Goal: Task Accomplishment & Management: Use online tool/utility

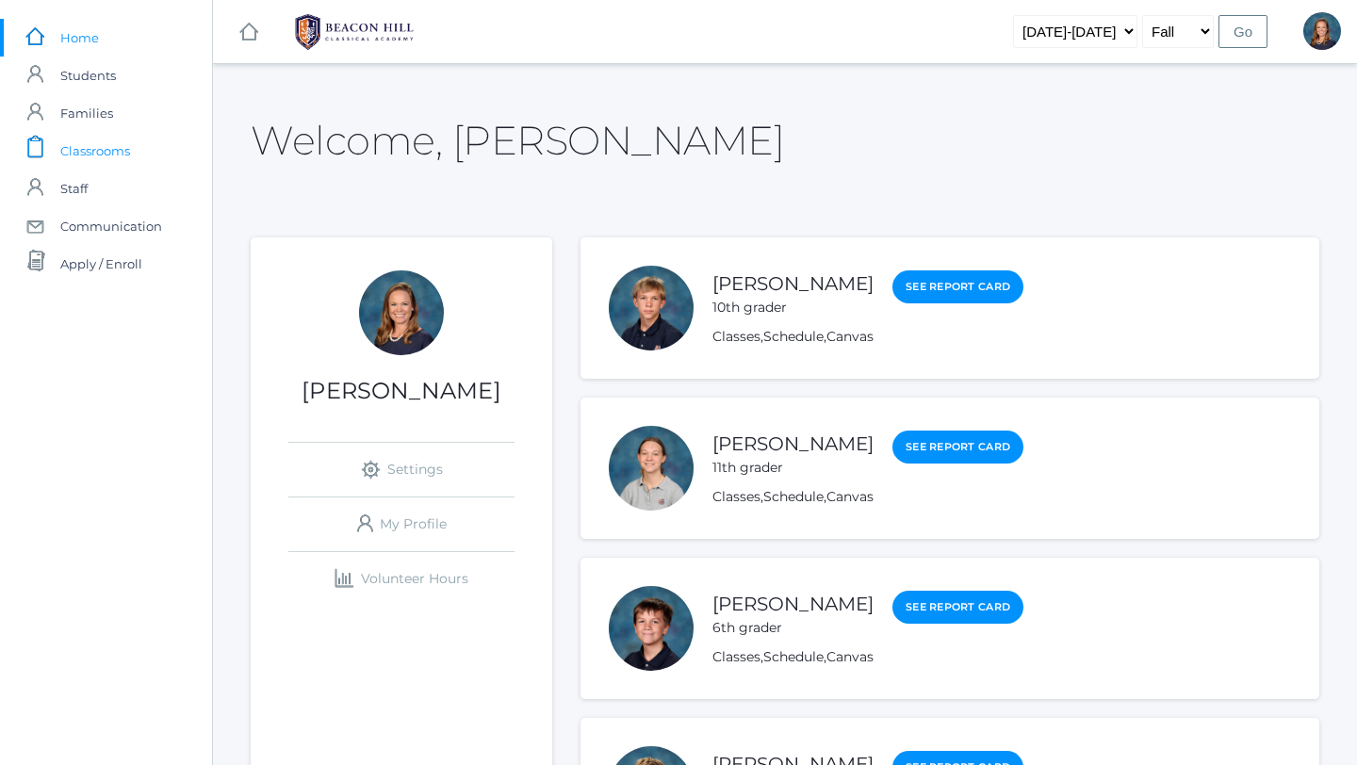
click at [89, 155] on span "Classrooms" at bounding box center [95, 151] width 70 height 38
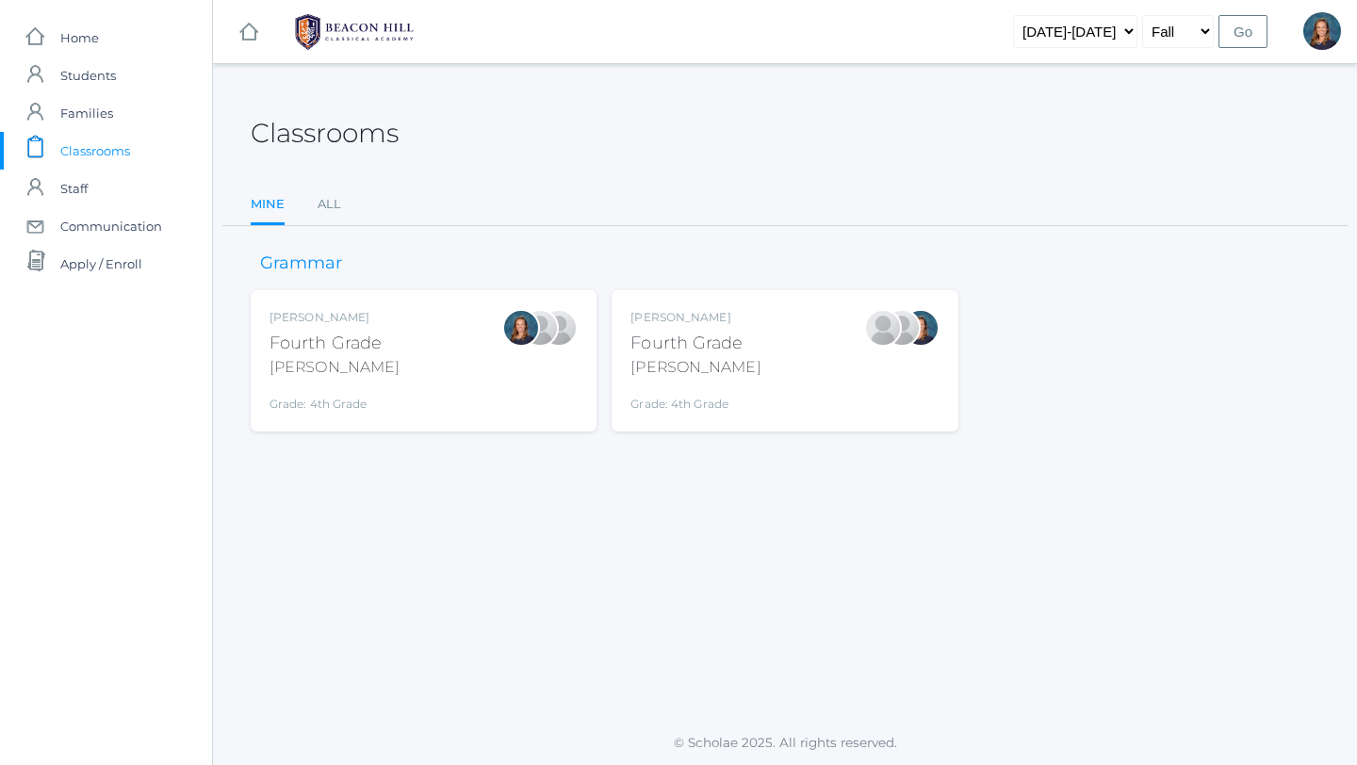
click at [419, 367] on div "[PERSON_NAME] Fourth Grade [PERSON_NAME] Grade: 4th Grade 04LA" at bounding box center [424, 361] width 308 height 104
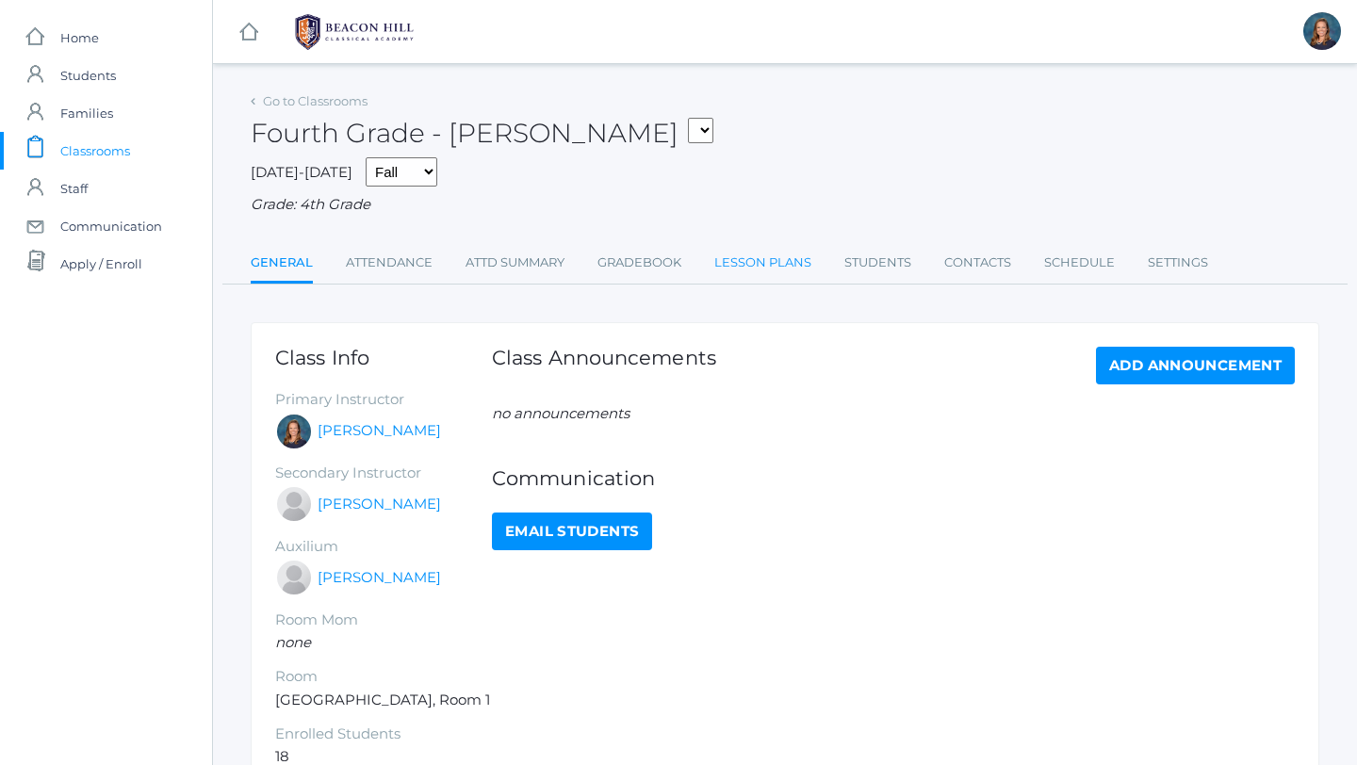
click at [772, 268] on link "Lesson Plans" at bounding box center [762, 263] width 97 height 38
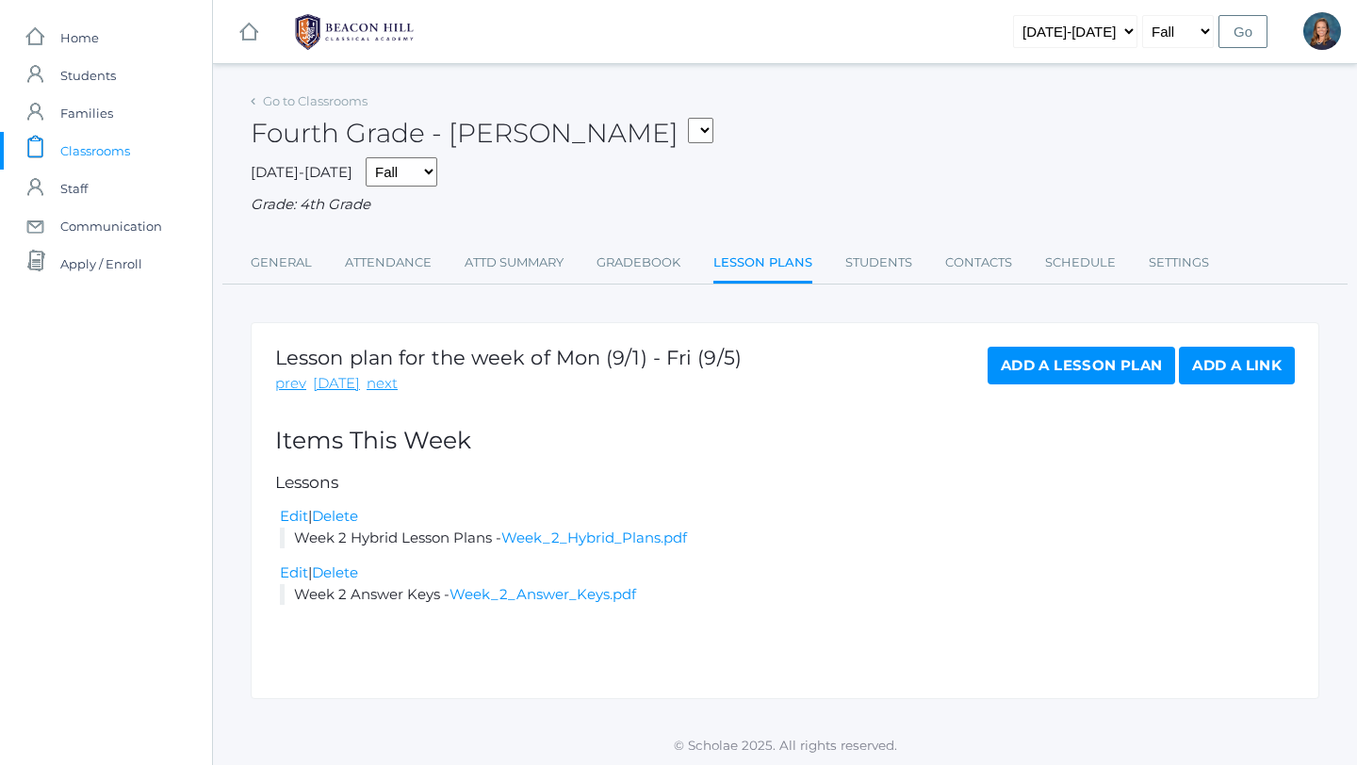
scroll to position [2, 0]
click at [1237, 369] on link "Add a Link" at bounding box center [1237, 364] width 116 height 38
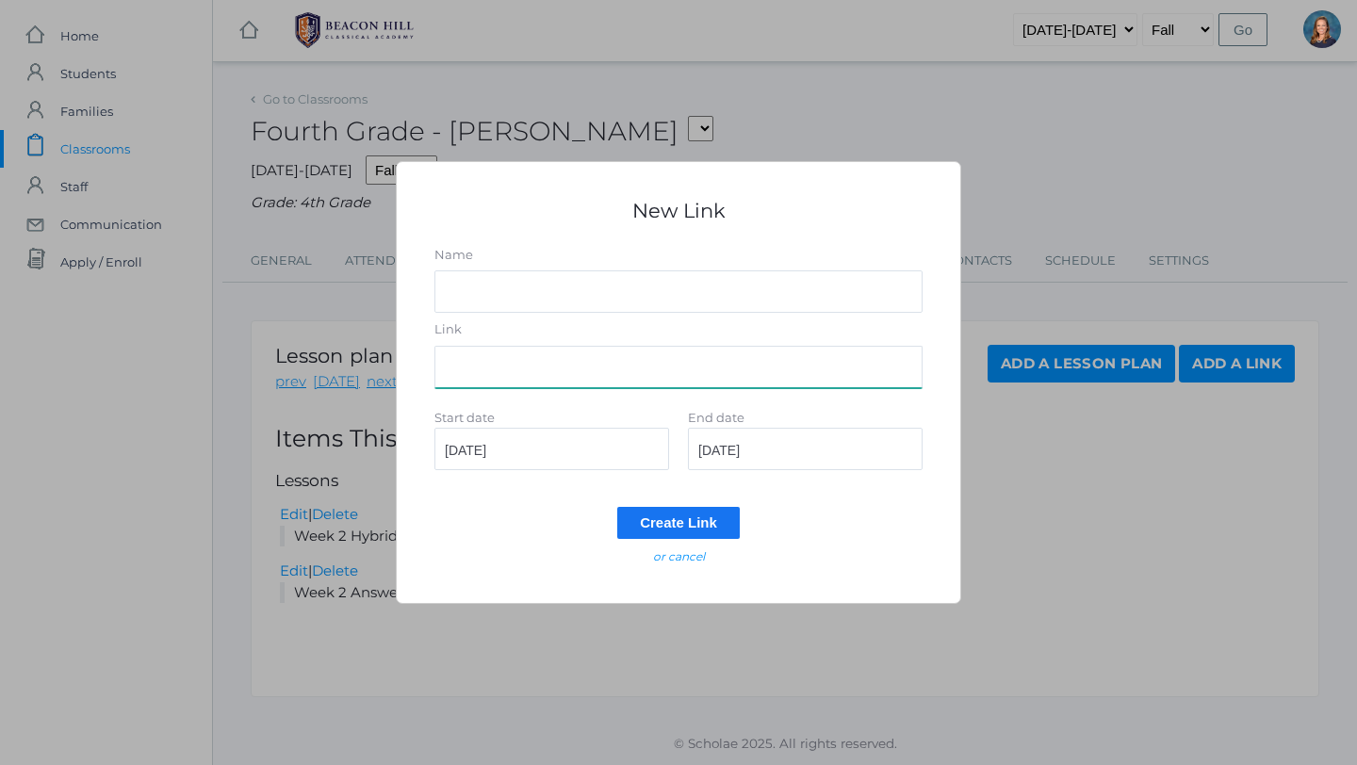
click at [528, 385] on input "Link" at bounding box center [678, 367] width 488 height 42
paste input "https://docs.google.com/document/d/1t7s4WvZiUTWo1GylFuraA_faNb4yjCen2iFheyvQdmk…"
type input "https://docs.google.com/document/d/1t7s4WvZiUTWo1GylFuraA_faNb4yjCen2iFheyvQdmk…"
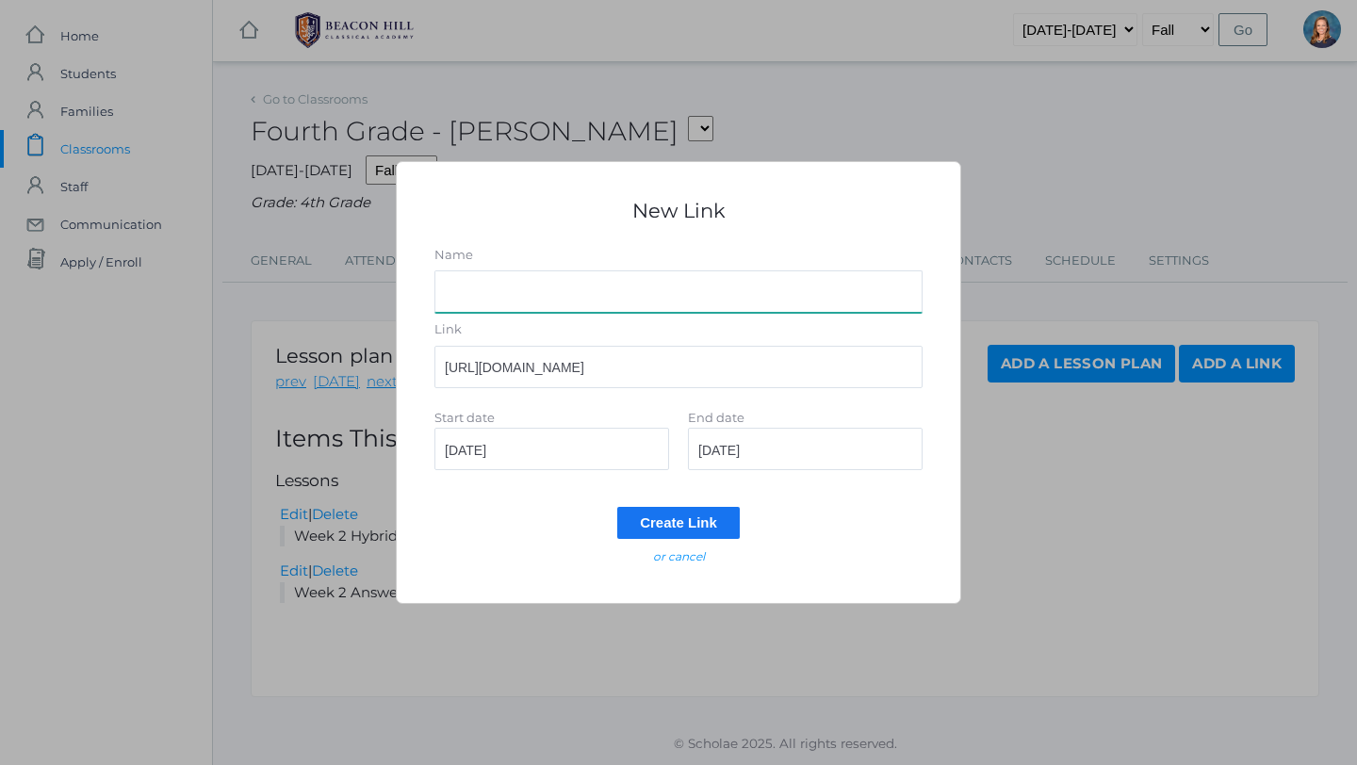
click at [500, 291] on input "Name" at bounding box center [678, 291] width 488 height 42
type input "Week 2 Lesson Plans"
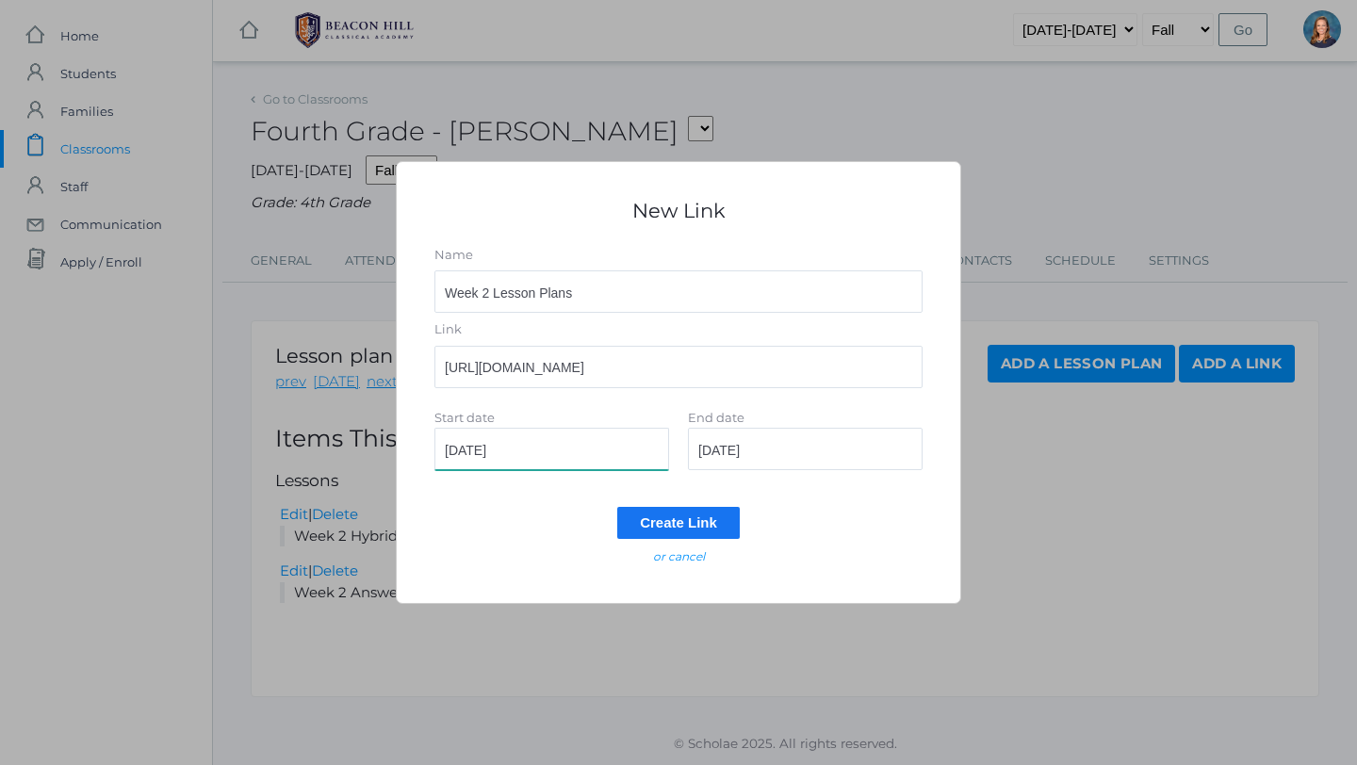
click at [545, 443] on input "2025-09-01" at bounding box center [551, 449] width 235 height 42
type input "2025-09-03"
click at [781, 447] on input "2025-09-01" at bounding box center [805, 449] width 235 height 42
type input "2025-09-05"
click at [685, 524] on input "Create Link" at bounding box center [678, 522] width 123 height 31
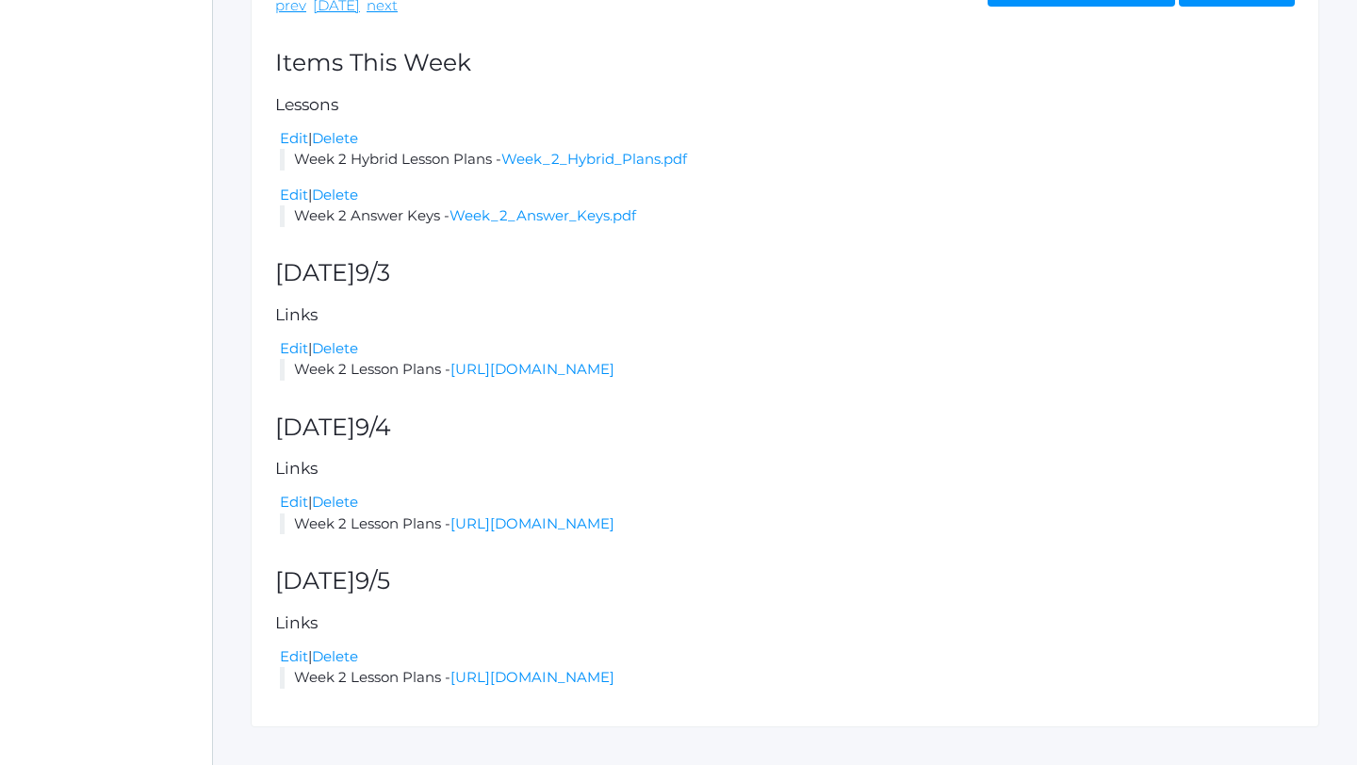
scroll to position [452, 0]
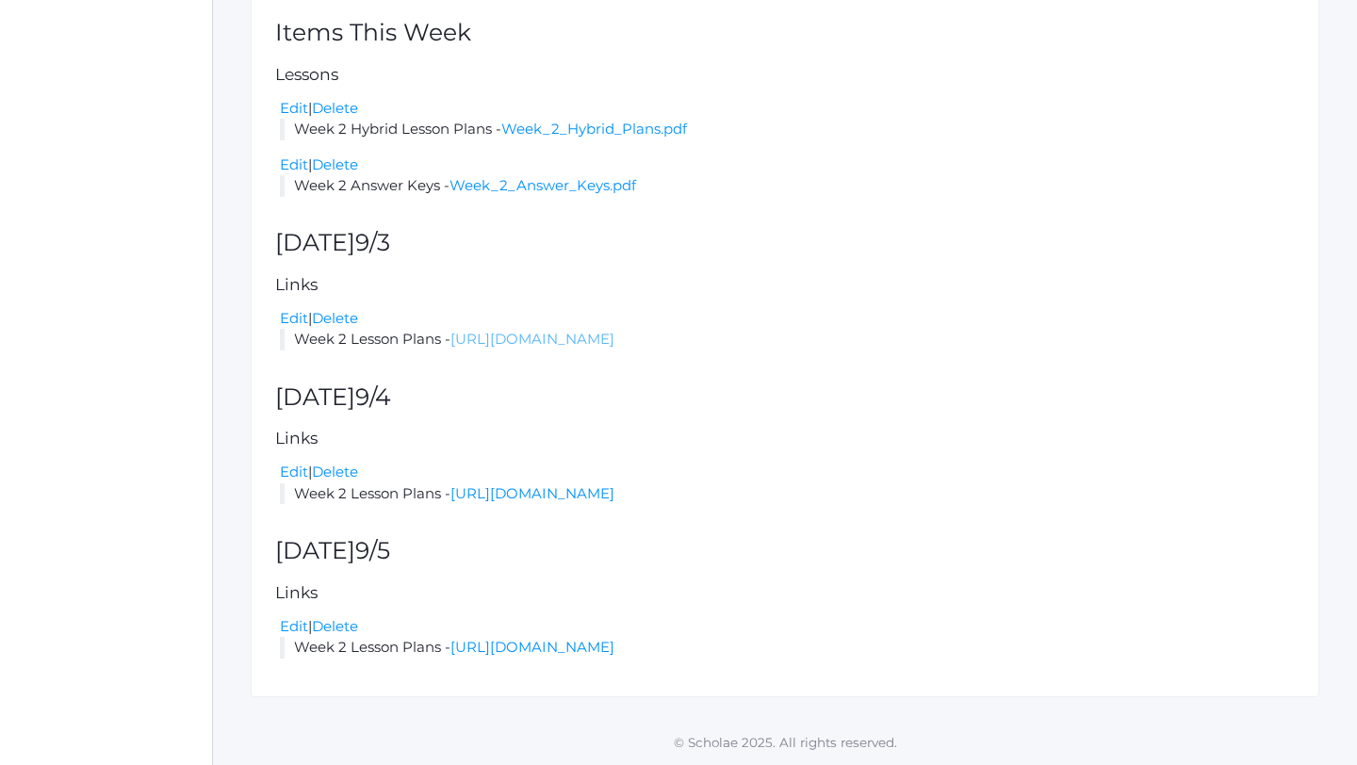
click at [614, 334] on link "https://docs.google.com/document/d/1t7s4WvZiUTWo1GylFuraA_faNb4yjCen2iFheyvQdmk…" at bounding box center [532, 339] width 164 height 18
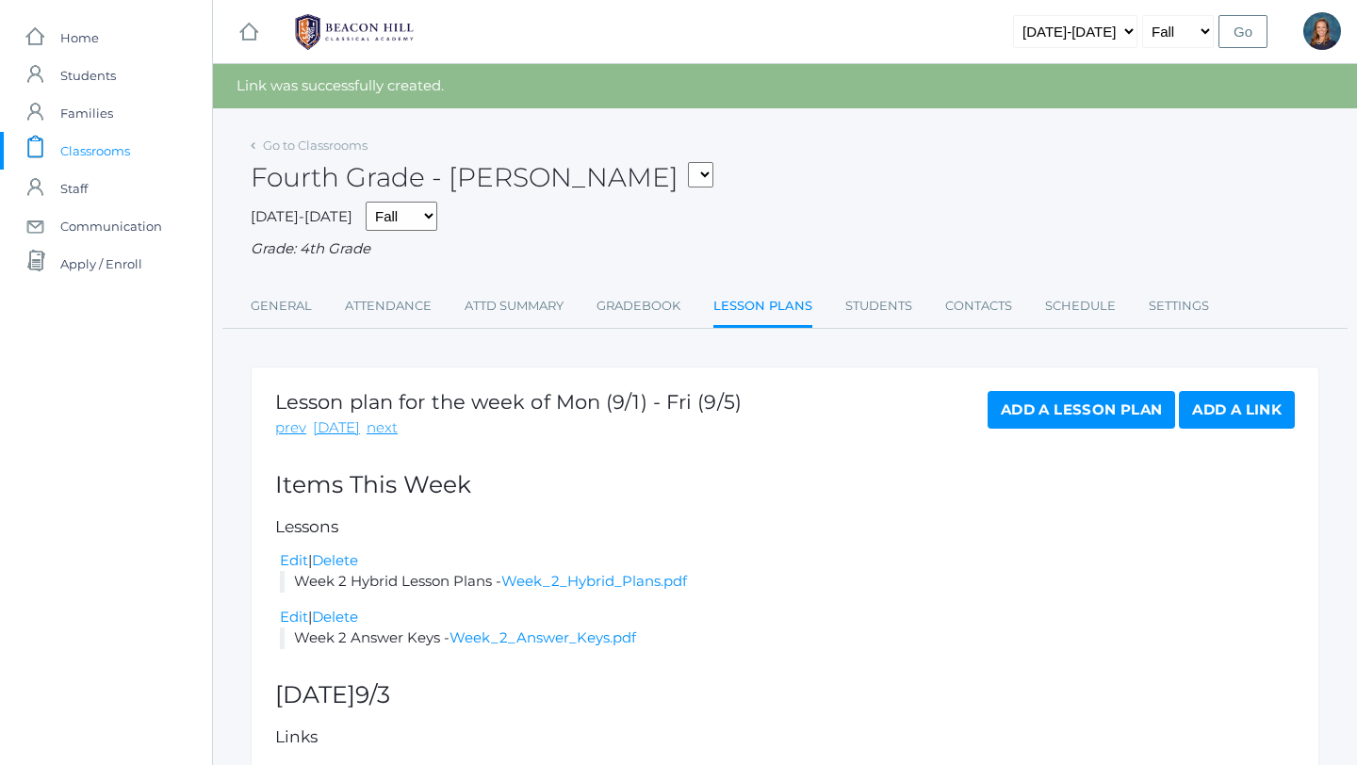
click at [70, 151] on span "Classrooms" at bounding box center [95, 151] width 70 height 38
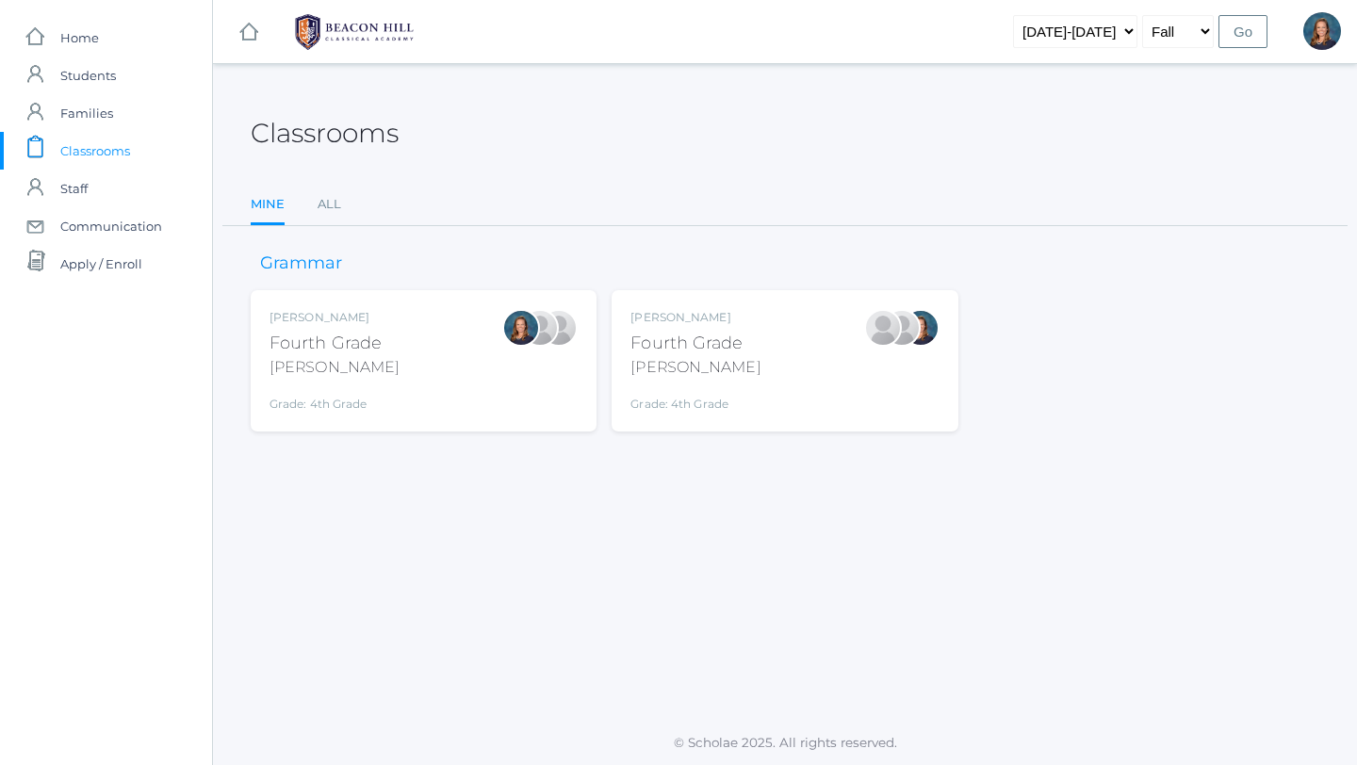
click at [743, 355] on div "Lydia Chaffin Fourth Grade Chaffin Grade: 4th Grade 04LA" at bounding box center [695, 361] width 130 height 104
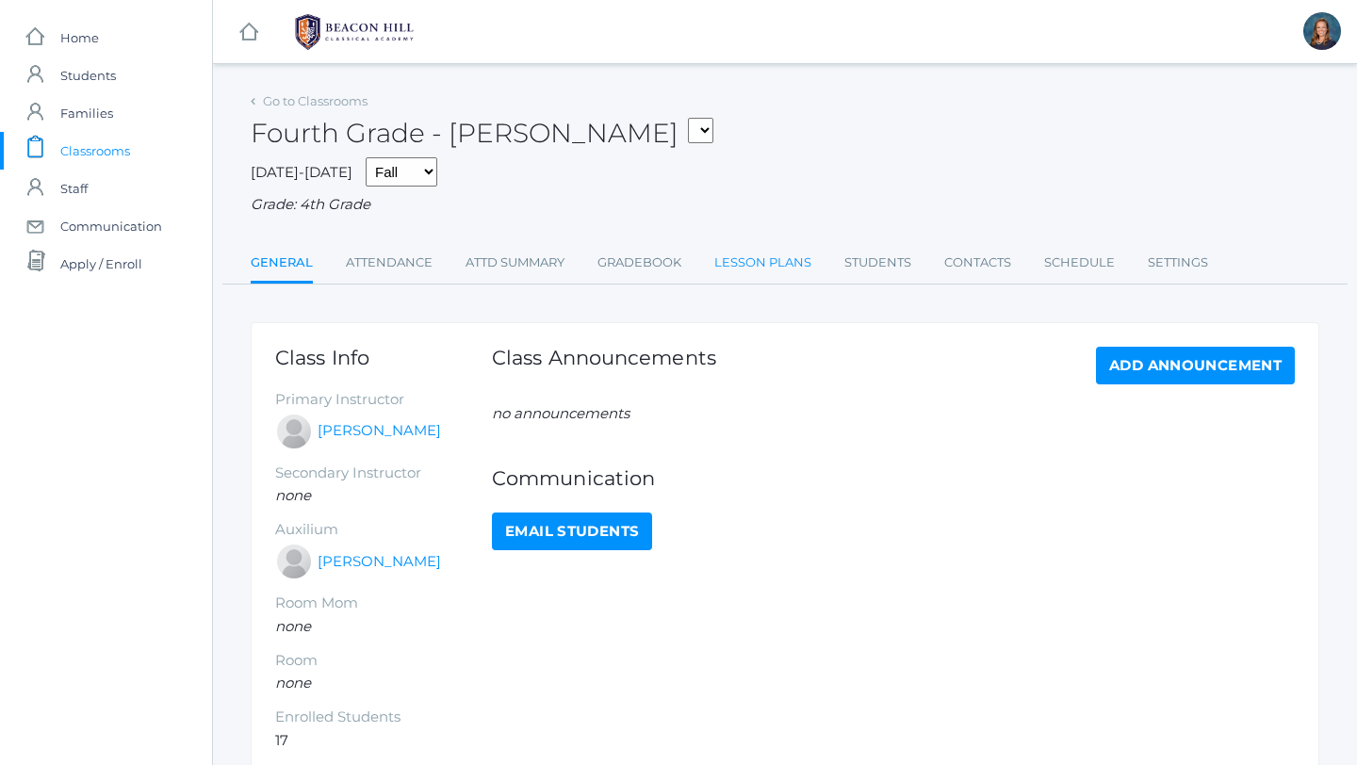
click at [782, 268] on link "Lesson Plans" at bounding box center [762, 263] width 97 height 38
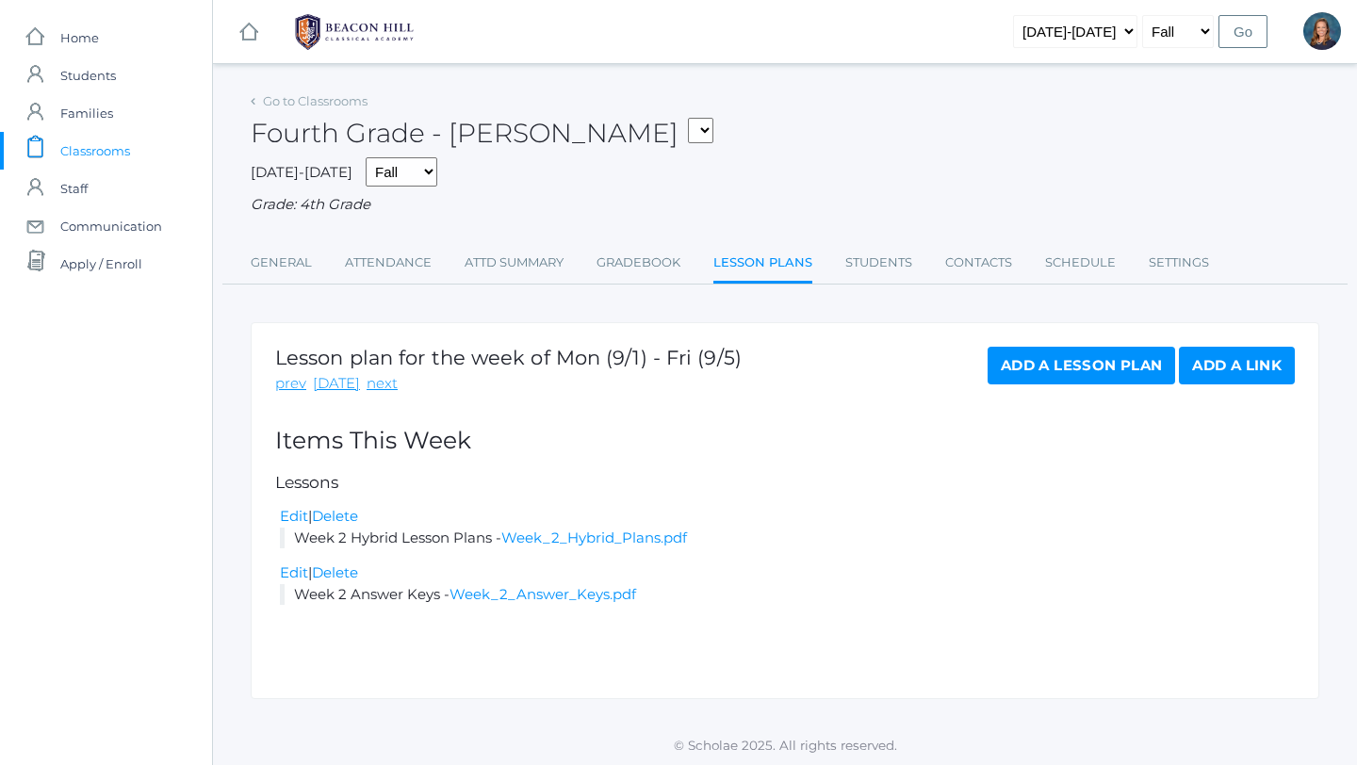
click at [1242, 369] on link "Add a Link" at bounding box center [1237, 366] width 116 height 38
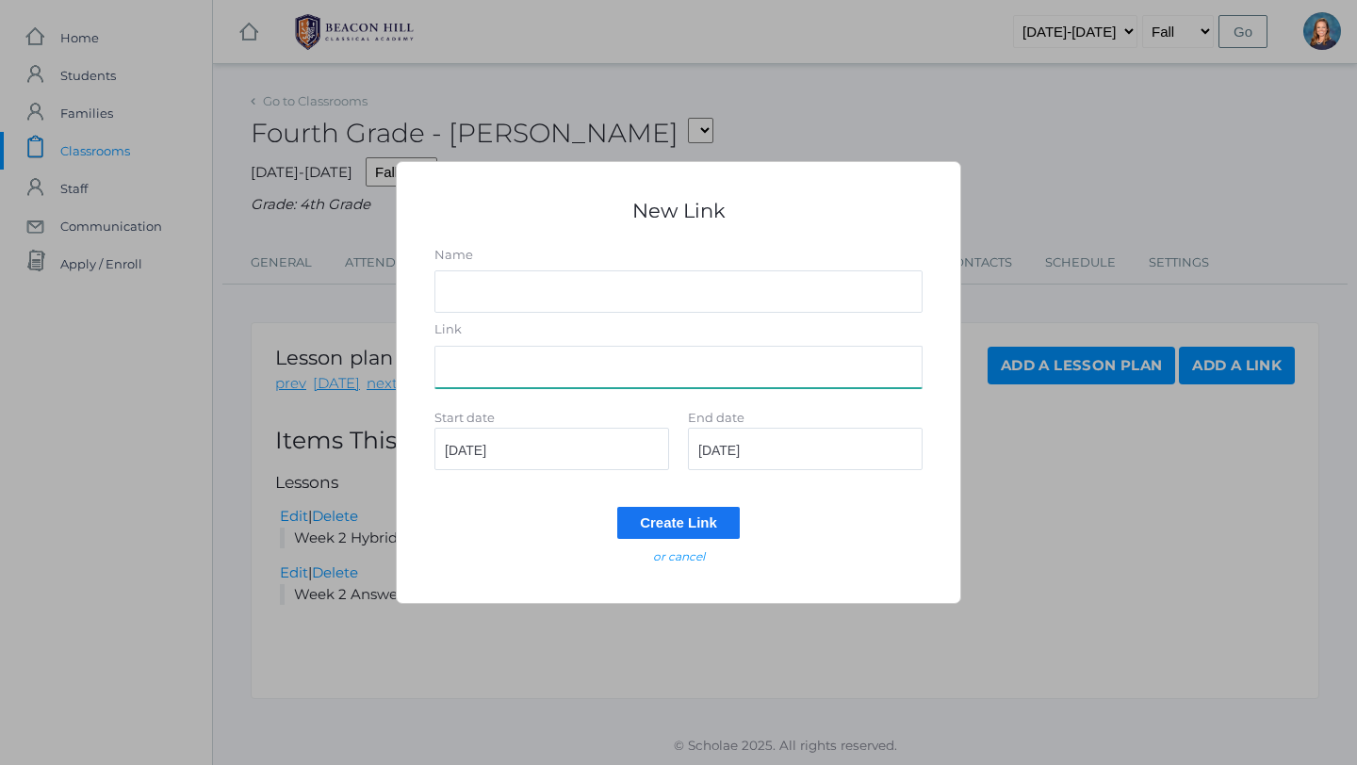
click at [546, 370] on input "Link" at bounding box center [678, 367] width 488 height 42
paste input "https://docs.google.com/document/d/1t7s4WvZiUTWo1GylFuraA_faNb4yjCen2iFheyvQdmk…"
type input "https://docs.google.com/document/d/1t7s4WvZiUTWo1GylFuraA_faNb4yjCen2iFheyvQdmk…"
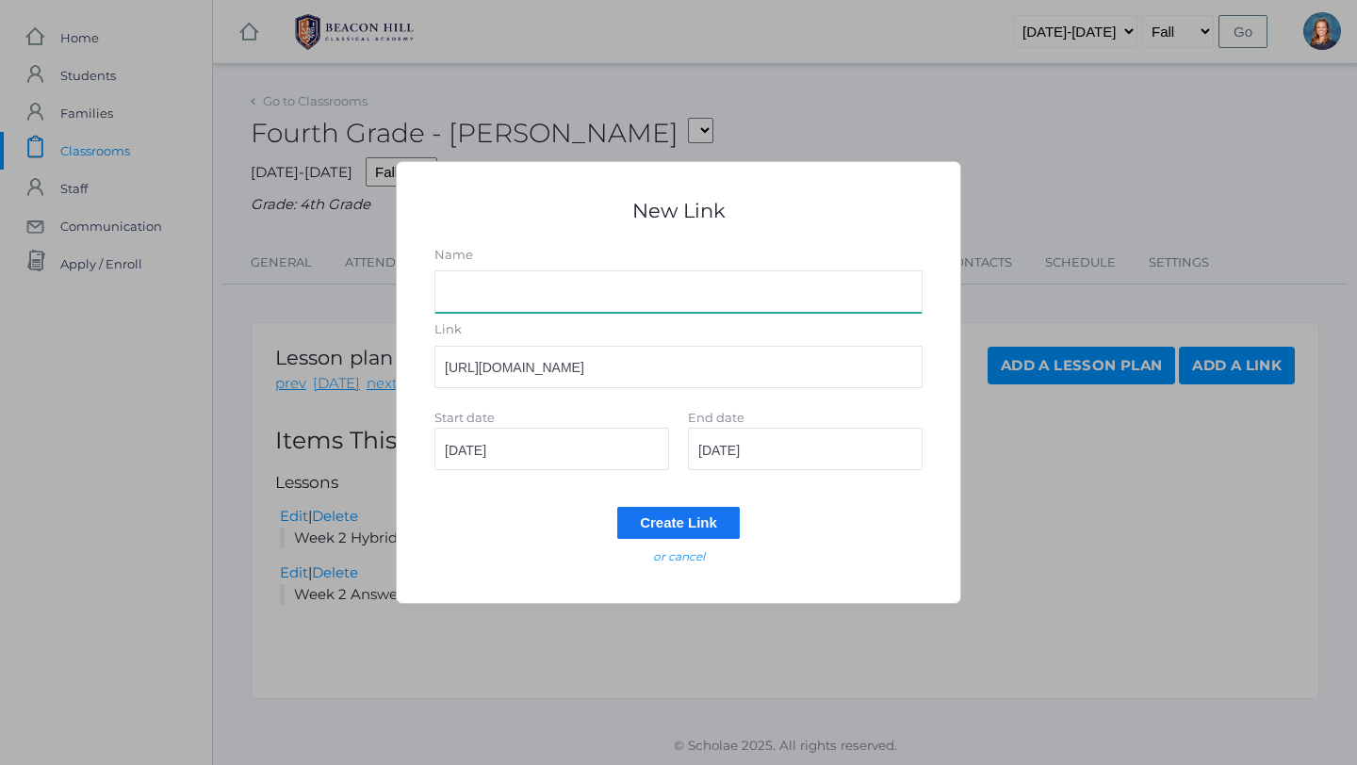
click at [501, 290] on input "Name" at bounding box center [678, 291] width 488 height 42
type input "Week 2 Lesson Plans"
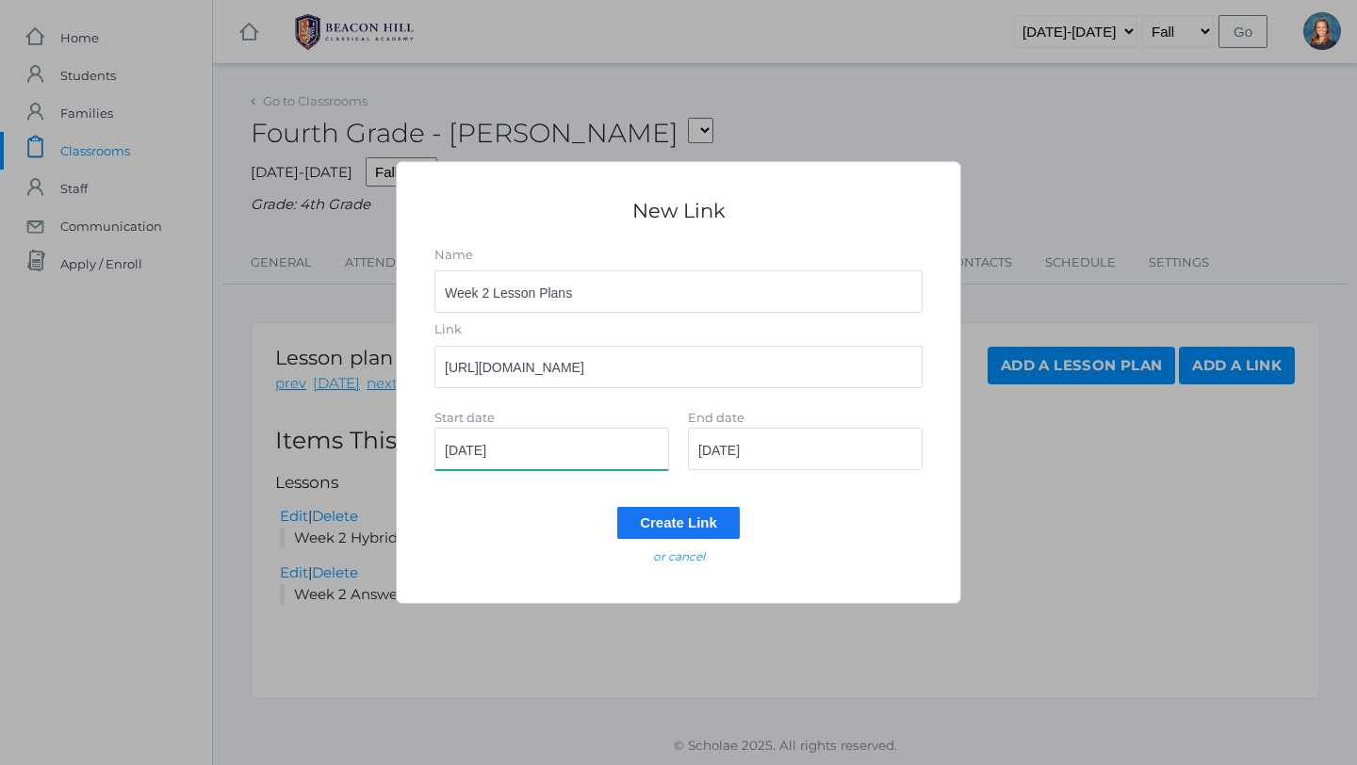
click at [549, 456] on input "2025-09-01" at bounding box center [551, 449] width 235 height 42
type input "2025-09-03"
click at [800, 460] on input "2025-09-01" at bounding box center [805, 449] width 235 height 42
type input "2025-09-05"
click at [692, 523] on input "Create Link" at bounding box center [678, 522] width 123 height 31
